Goal: Task Accomplishment & Management: Use online tool/utility

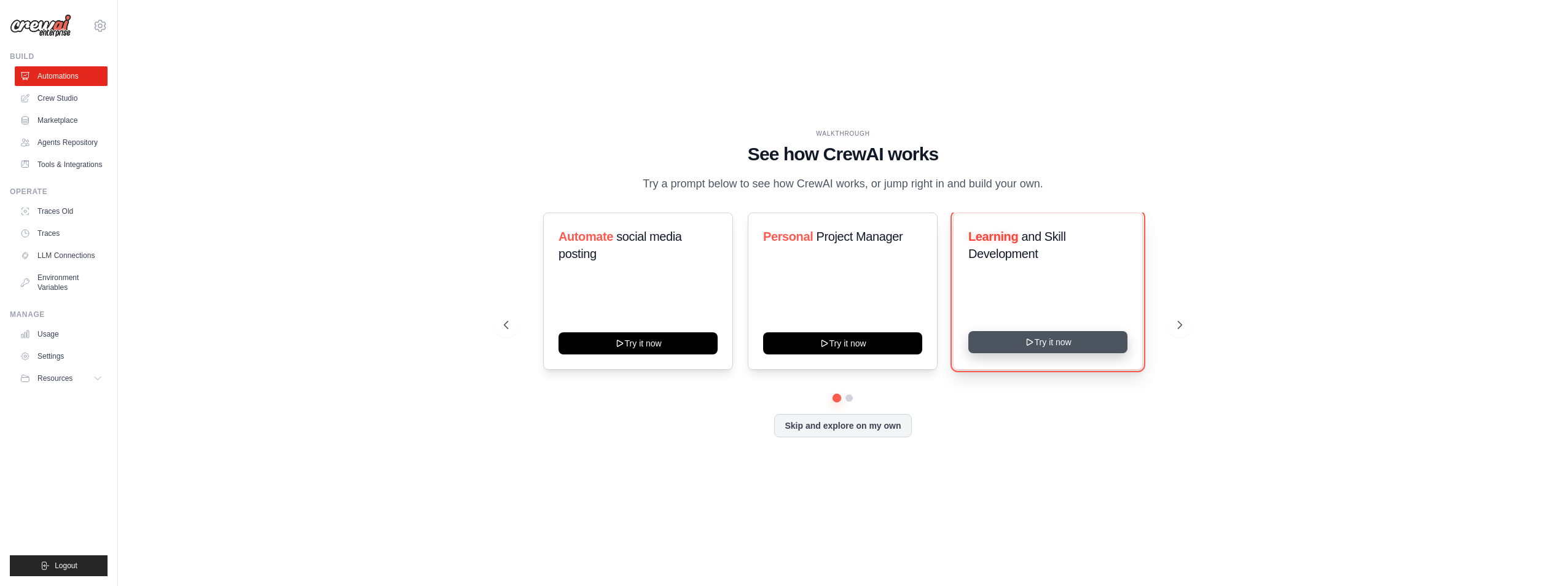
click at [1019, 342] on button "Try it now" at bounding box center [1047, 342] width 159 height 22
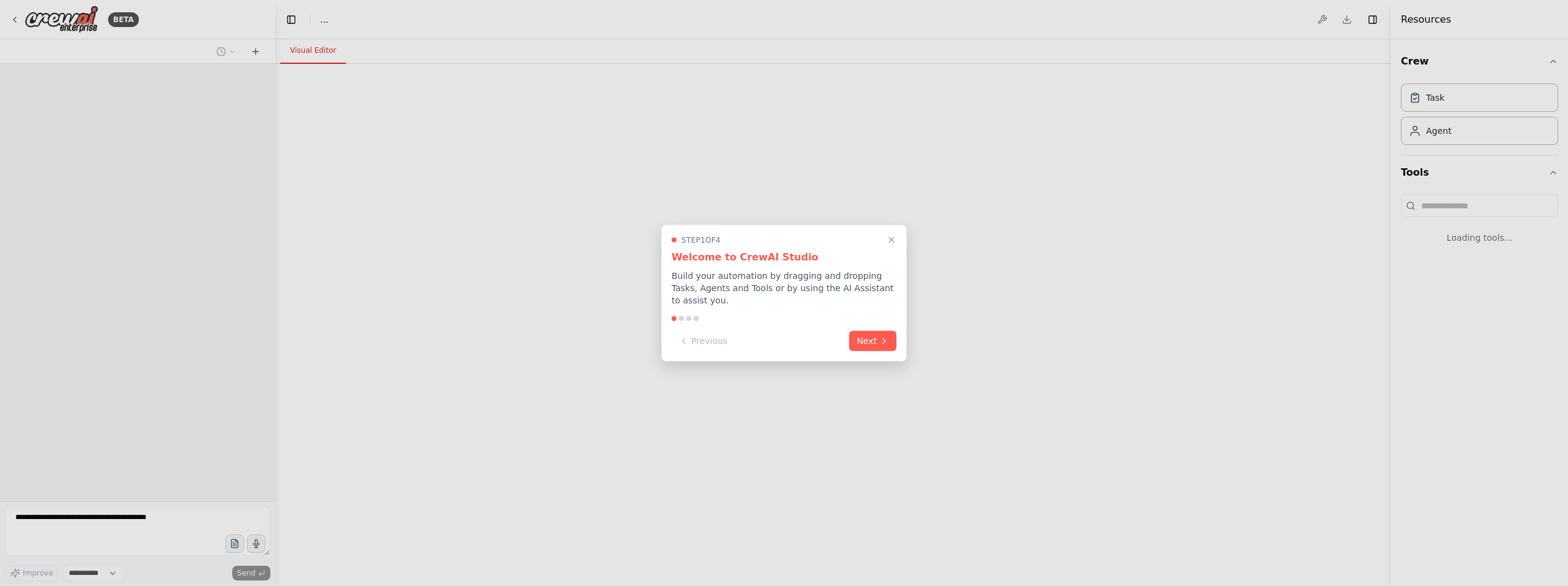
select select "****"
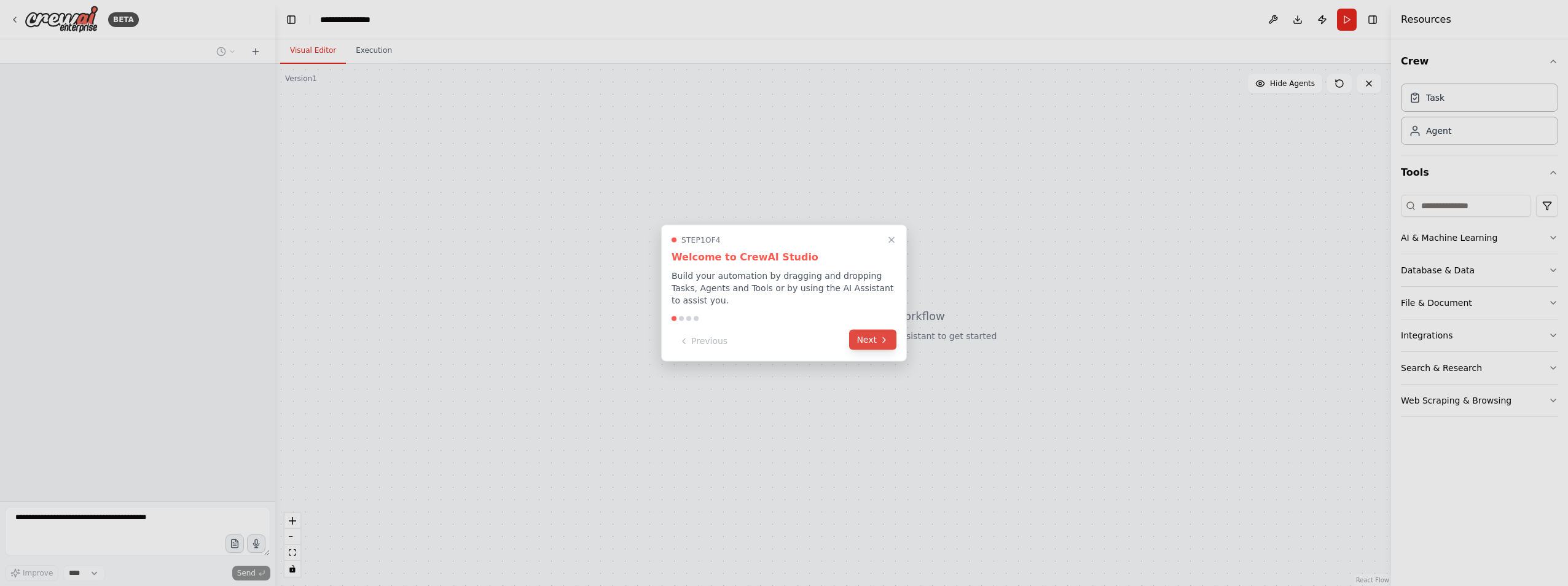
click at [874, 334] on button "Next" at bounding box center [873, 340] width 48 height 20
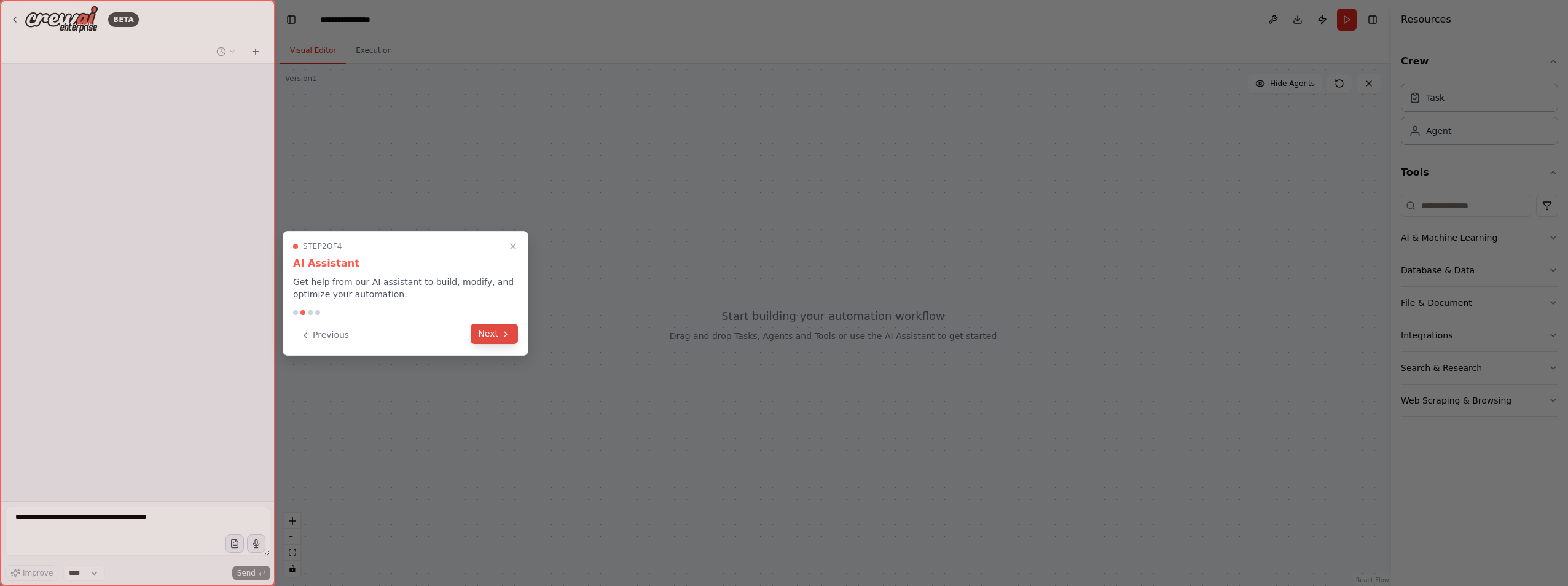
click at [504, 338] on icon at bounding box center [505, 334] width 10 height 10
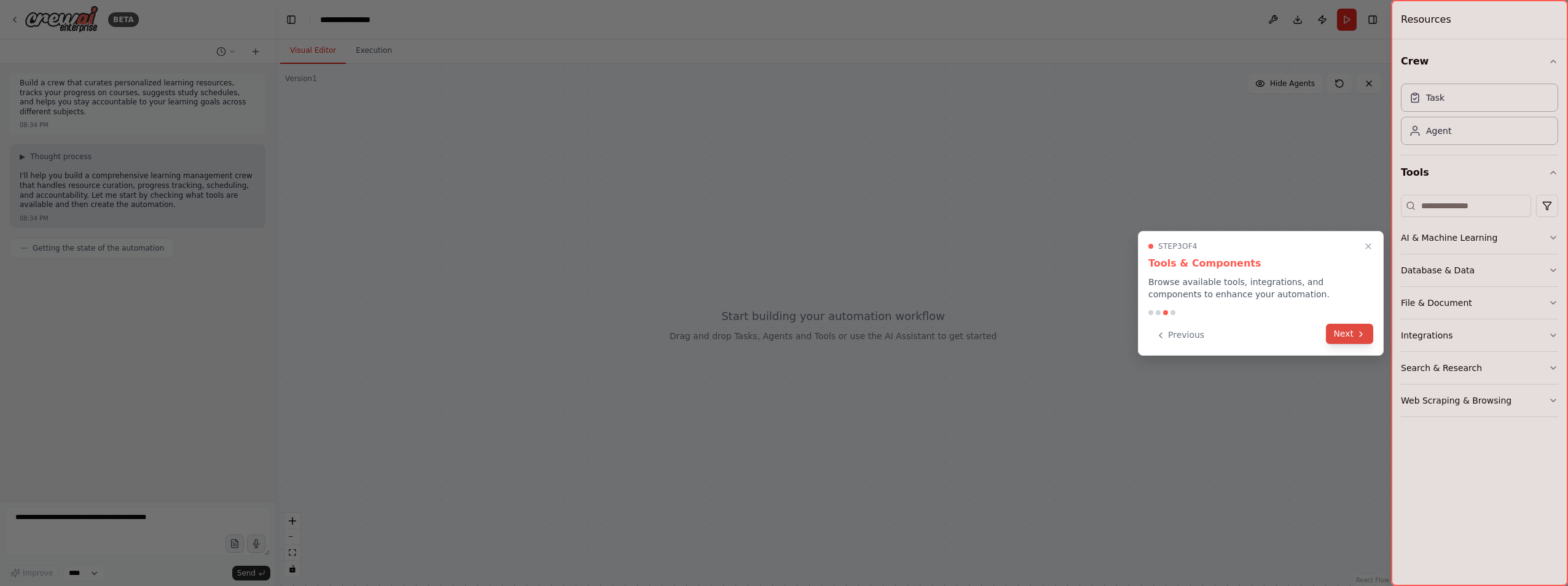
click at [1373, 335] on div "Step 3 of 4 Tools & Components Browse available tools, integrations, and compon…" at bounding box center [1260, 293] width 245 height 125
click at [1336, 342] on button "Next" at bounding box center [1349, 333] width 48 height 20
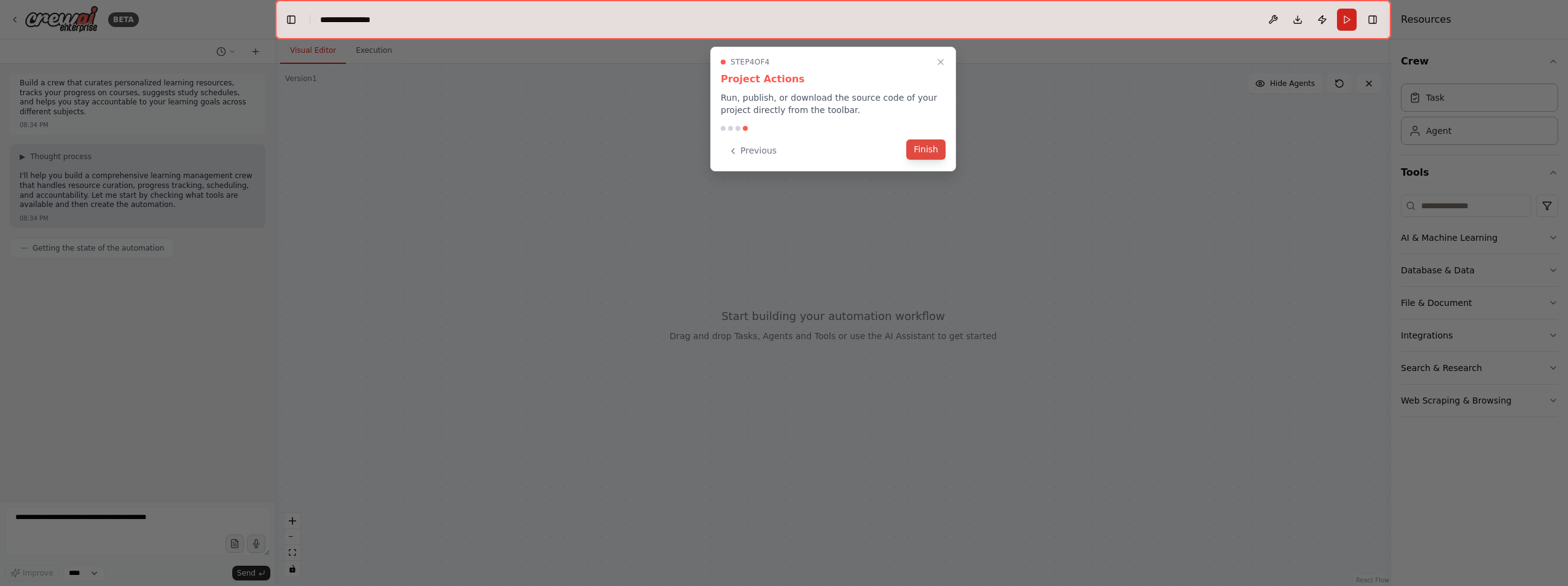
click at [937, 152] on button "Finish" at bounding box center [925, 149] width 39 height 20
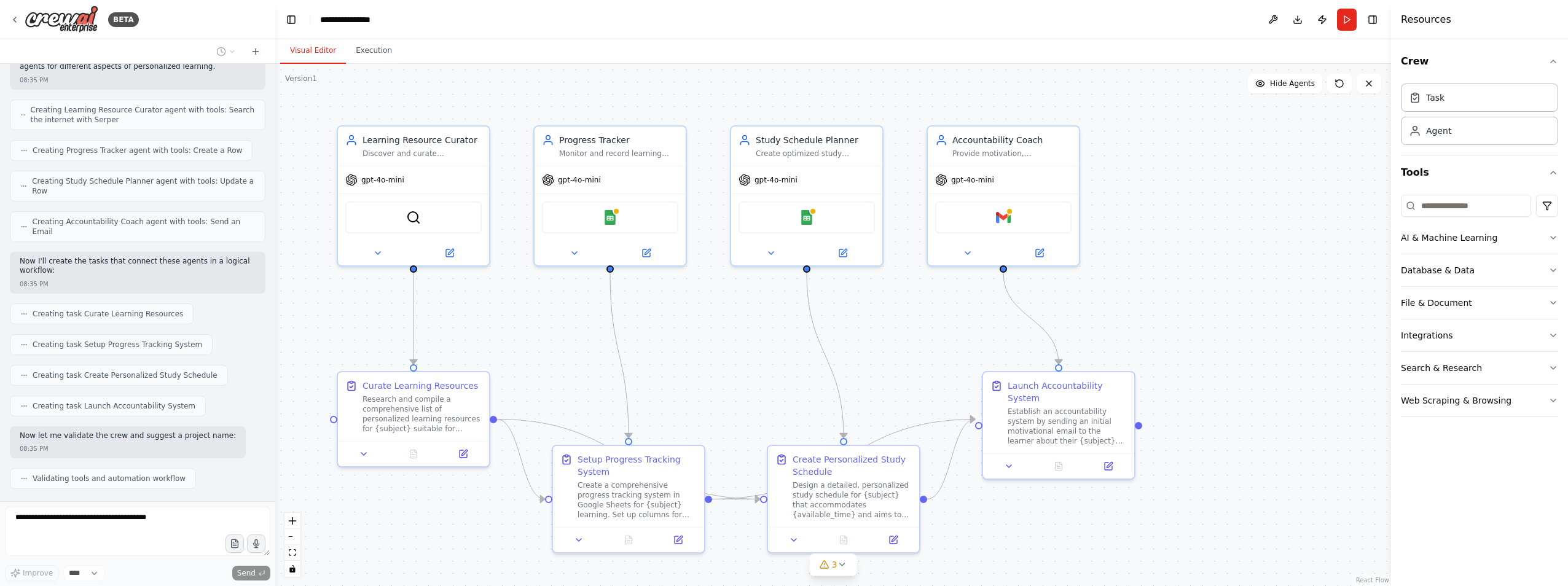
scroll to position [384, 0]
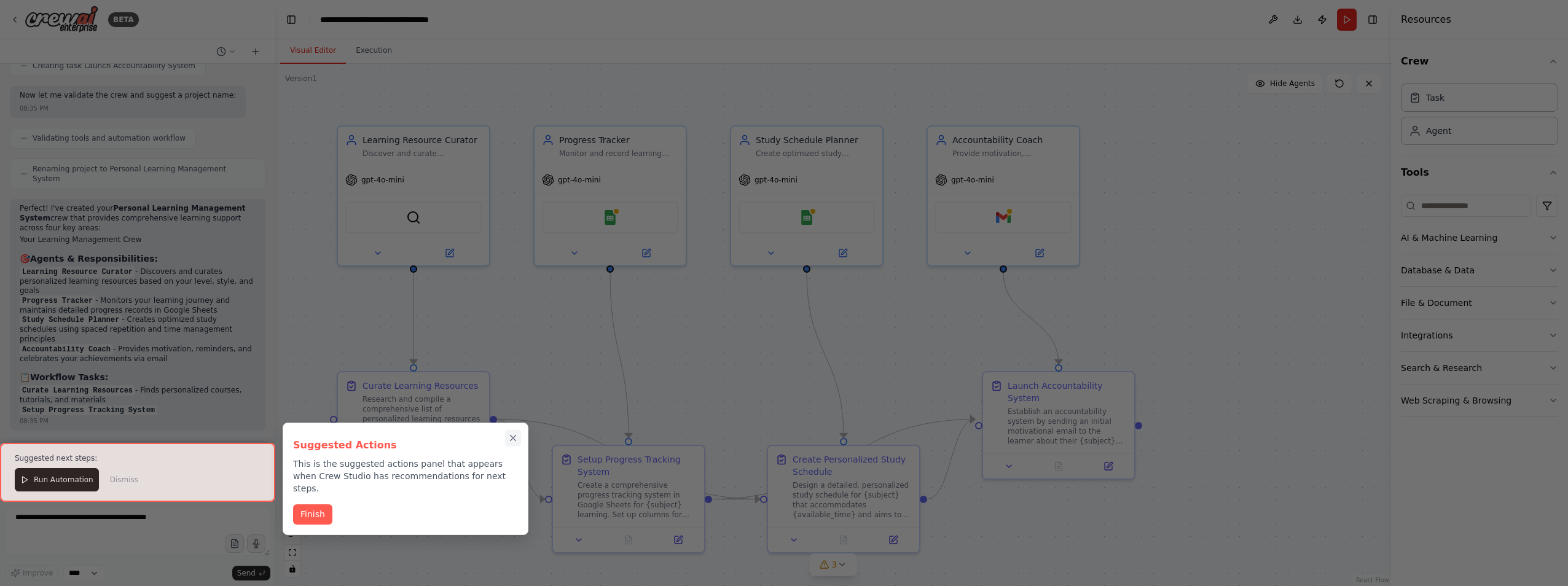
click at [514, 440] on icon "Close walkthrough" at bounding box center [513, 439] width 6 height 6
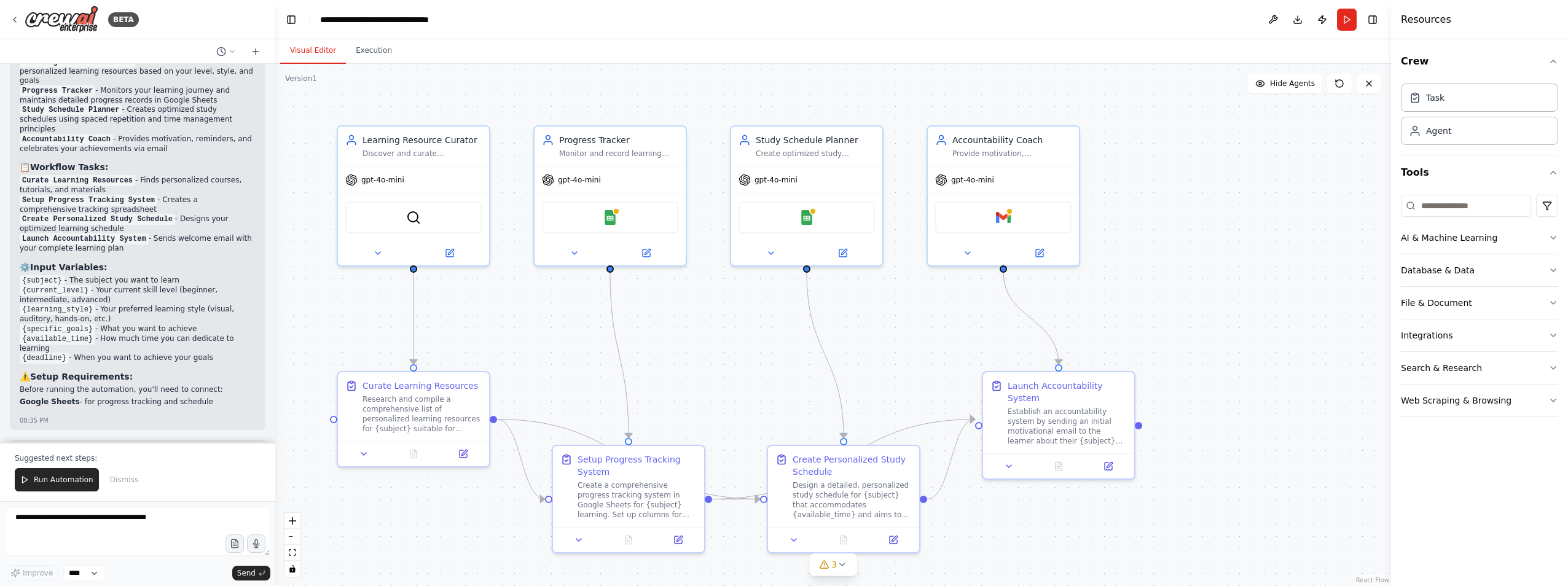
scroll to position [913, 0]
